Goal: Find specific page/section: Find specific page/section

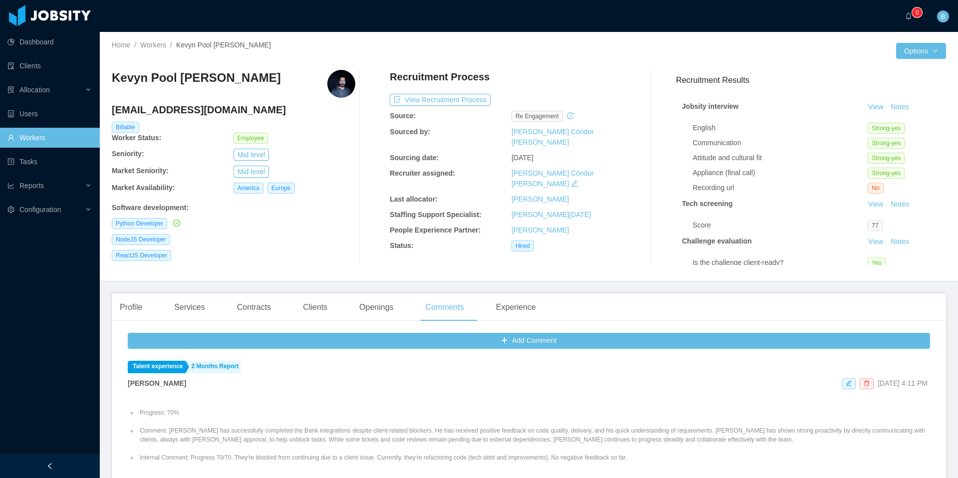
click at [28, 137] on link "Workers" at bounding box center [49, 138] width 84 height 20
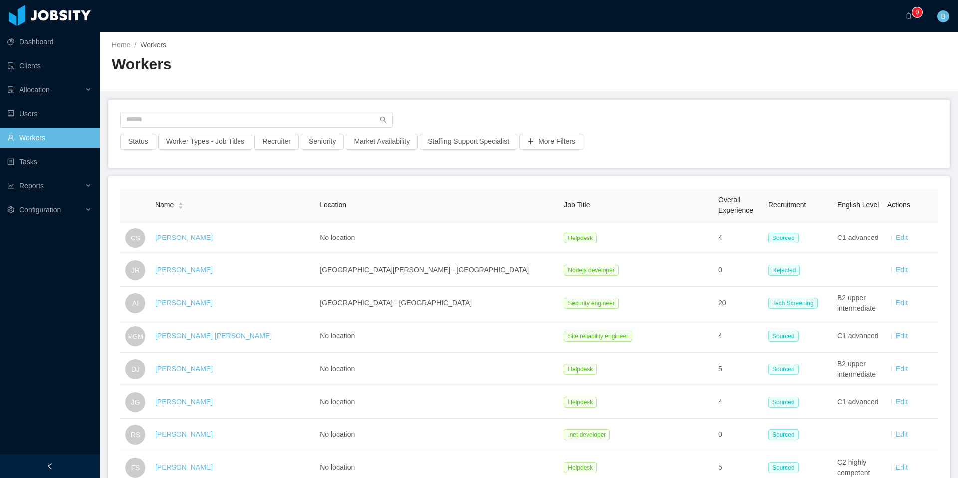
click at [268, 110] on div "Status Worker Types - Job Titles Recruiter Seniority Market Availability Staffi…" at bounding box center [528, 134] width 841 height 68
click at [264, 114] on input "text" at bounding box center [256, 120] width 272 height 16
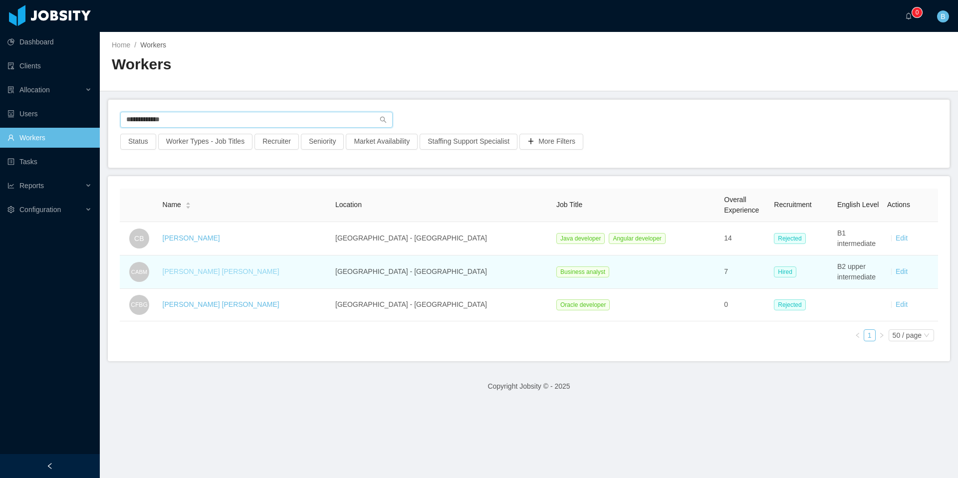
type input "**********"
click at [233, 274] on link "[PERSON_NAME] [PERSON_NAME]" at bounding box center [221, 271] width 117 height 8
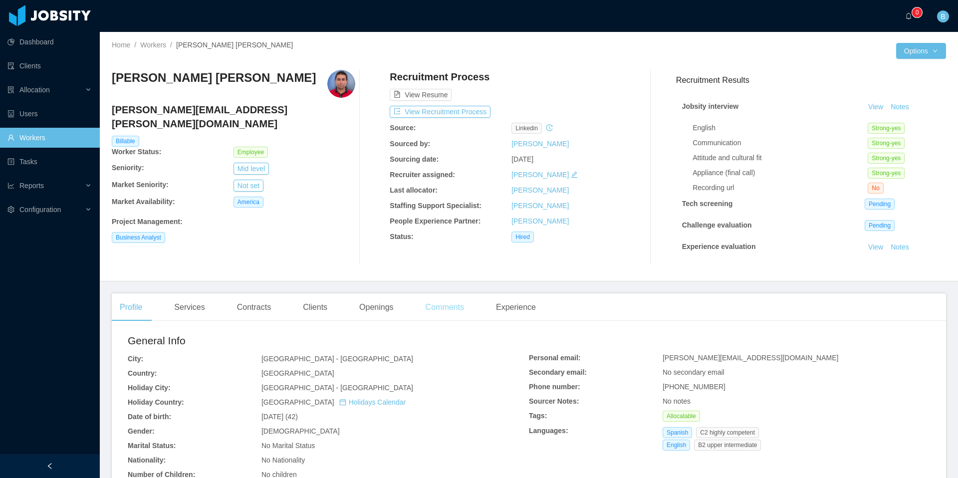
click at [458, 308] on div "Comments" at bounding box center [445, 307] width 54 height 28
